Goal: Task Accomplishment & Management: Manage account settings

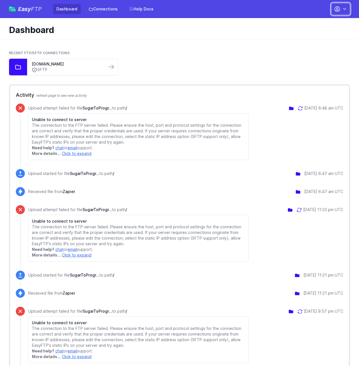
click at [345, 11] on icon "button" at bounding box center [344, 9] width 6 height 6
click at [317, 23] on link "Account Settings" at bounding box center [322, 23] width 54 height 10
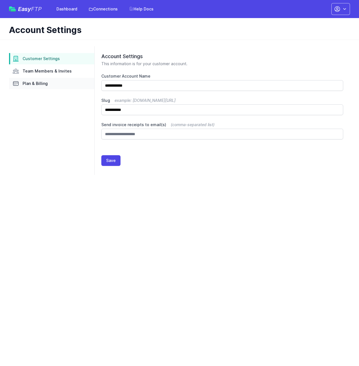
click at [55, 84] on link "Plan & Billing" at bounding box center [51, 83] width 85 height 11
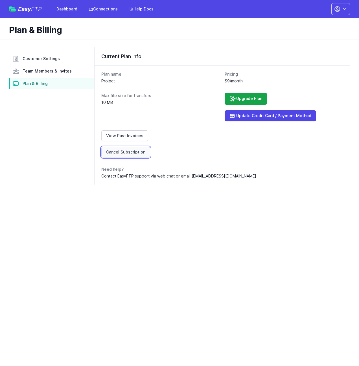
click at [110, 153] on link "Cancel Subscription" at bounding box center [125, 152] width 49 height 11
